Goal: Task Accomplishment & Management: Manage account settings

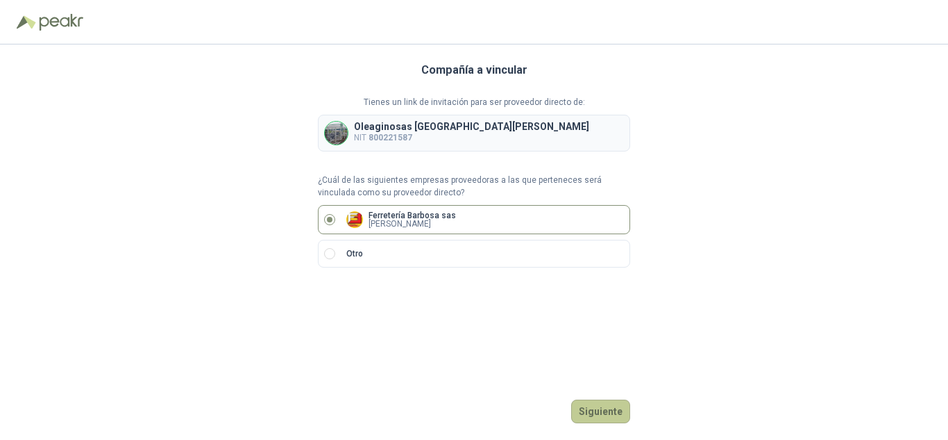
click at [598, 411] on button "Siguiente" at bounding box center [600, 411] width 59 height 24
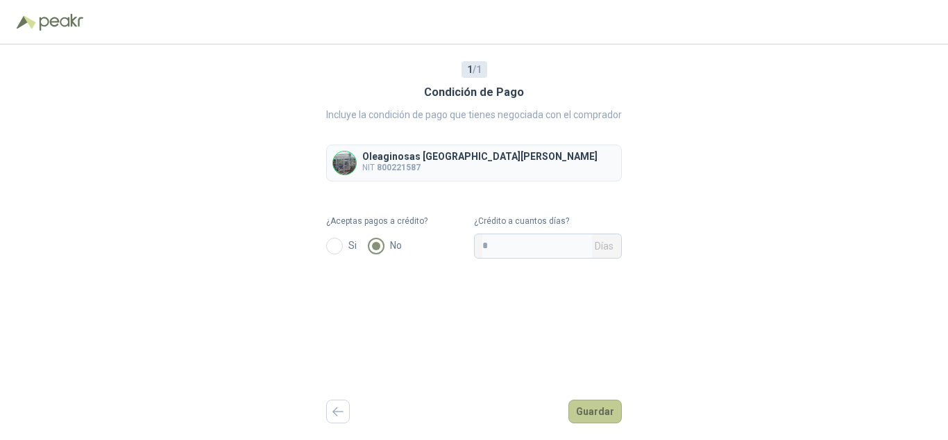
click at [581, 412] on button "Guardar" at bounding box center [595, 411] width 53 height 24
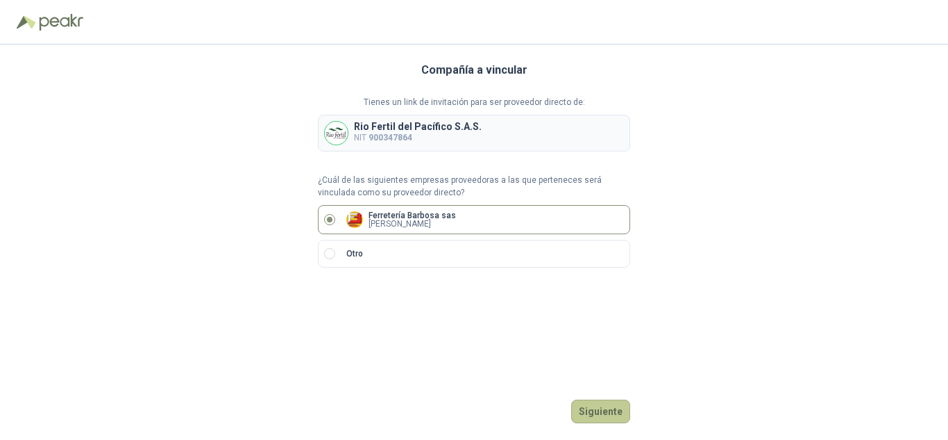
click at [596, 413] on button "Siguiente" at bounding box center [600, 411] width 59 height 24
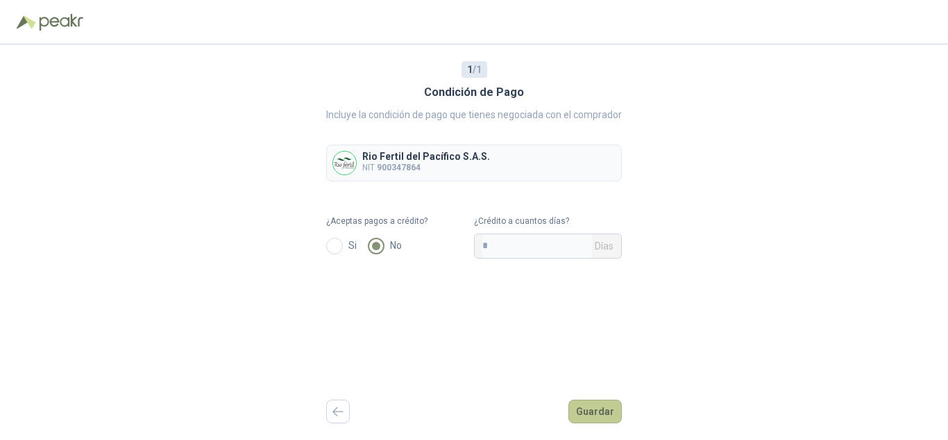
click at [595, 408] on button "Guardar" at bounding box center [595, 411] width 53 height 24
